Goal: Find contact information: Find contact information

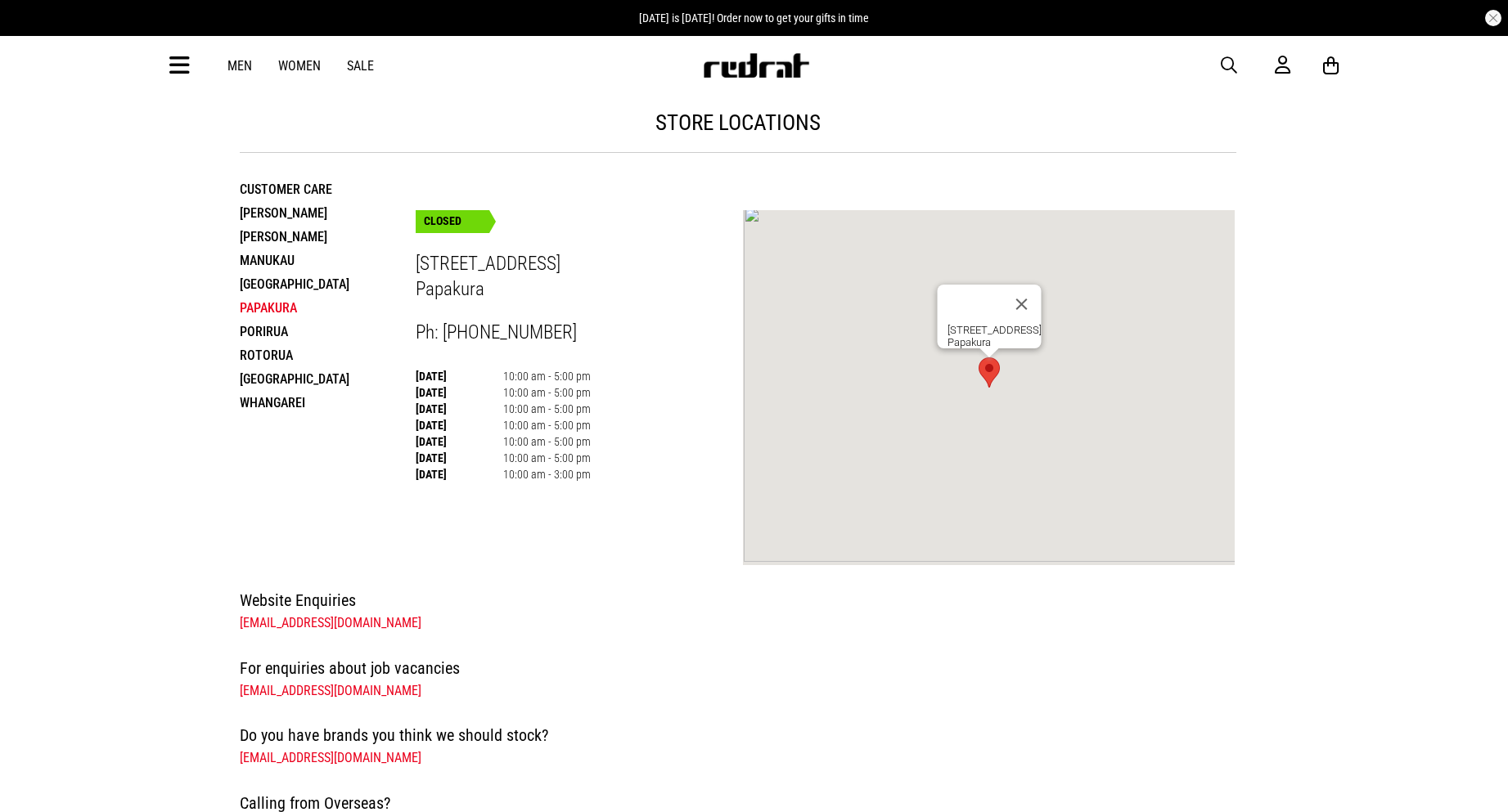
click at [271, 229] on li "[PERSON_NAME]" at bounding box center [327, 237] width 176 height 24
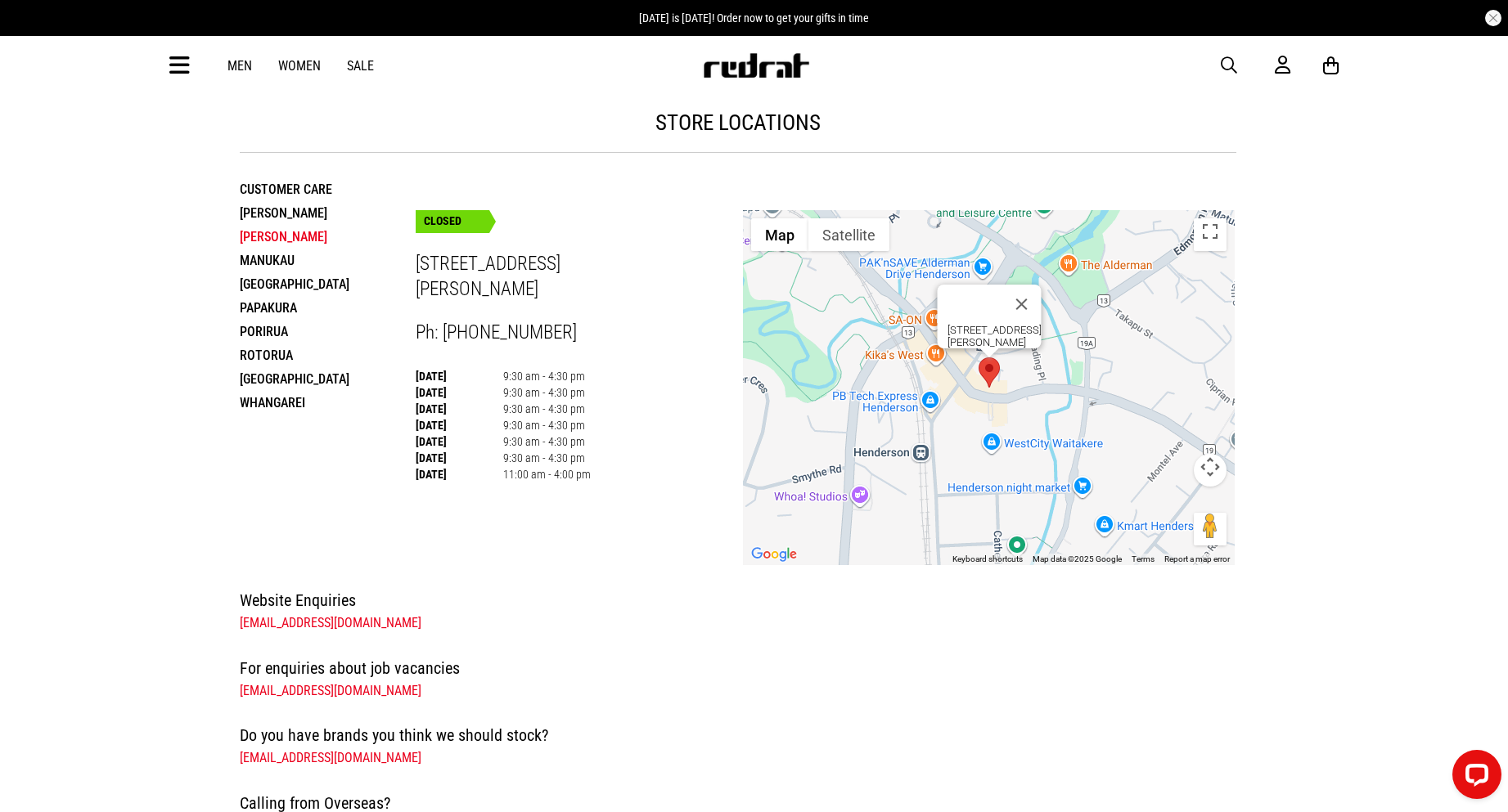
click at [271, 238] on li "[PERSON_NAME]" at bounding box center [327, 237] width 176 height 24
drag, startPoint x: 411, startPoint y: 265, endPoint x: 495, endPoint y: 368, distance: 132.9
click at [493, 378] on div "store locations Customer Care [GEOGRAPHIC_DATA] [GEOGRAPHIC_DATA] [GEOGRAPHIC_D…" at bounding box center [738, 329] width 1023 height 473
click at [532, 304] on div "CLOSED [STREET_ADDRESS][PERSON_NAME] Ph: [PHONE_NUMBER] [DATE] 9:30 am - 4:30 p…" at bounding box center [579, 334] width 328 height 297
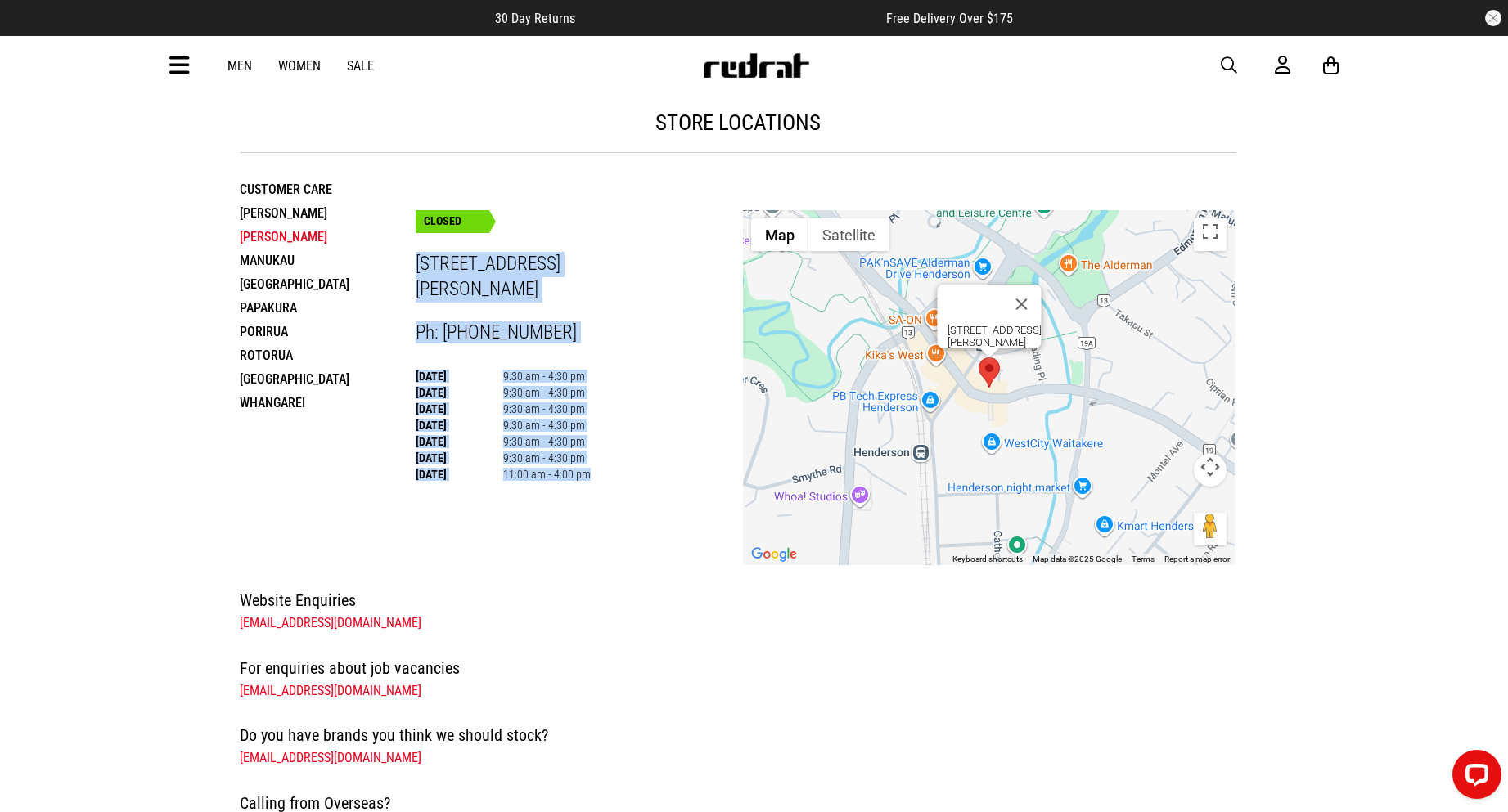
drag, startPoint x: 416, startPoint y: 262, endPoint x: 585, endPoint y: 487, distance: 281.4
click at [585, 482] on div "CLOSED [STREET_ADDRESS][PERSON_NAME] Ph: [PHONE_NUMBER] [DATE] 9:30 am - 4:30 p…" at bounding box center [579, 334] width 328 height 297
copy div "[STREET_ADDRESS][PERSON_NAME] Ph: [PHONE_NUMBER] [DATE] 9:30 am - 4:30 pm [DATE…"
